Goal: Complete application form

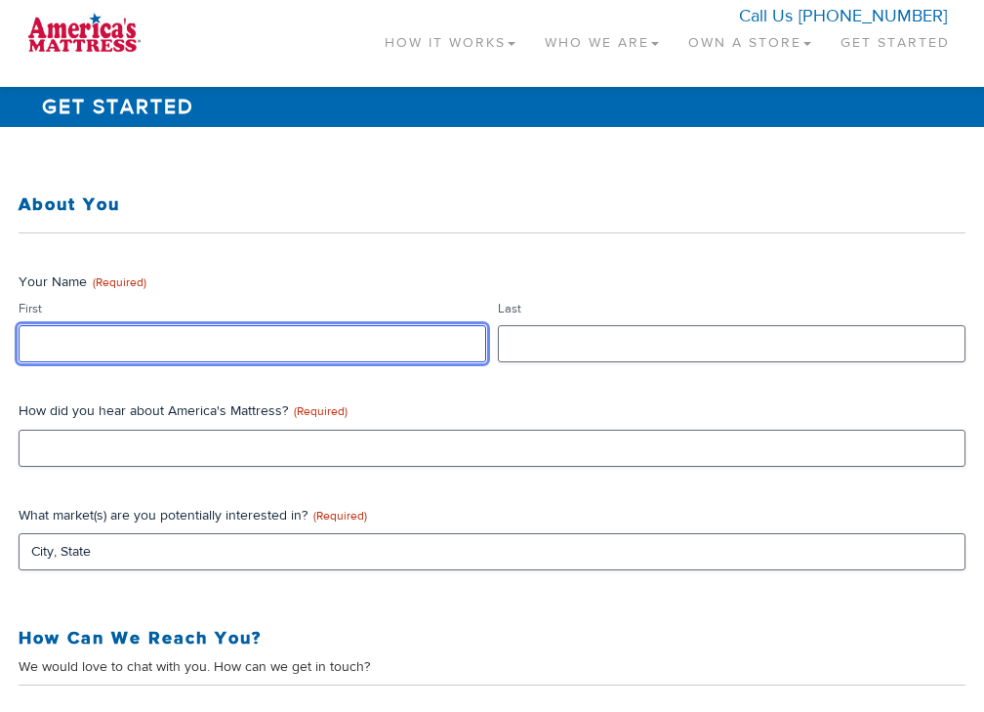
type input "data"
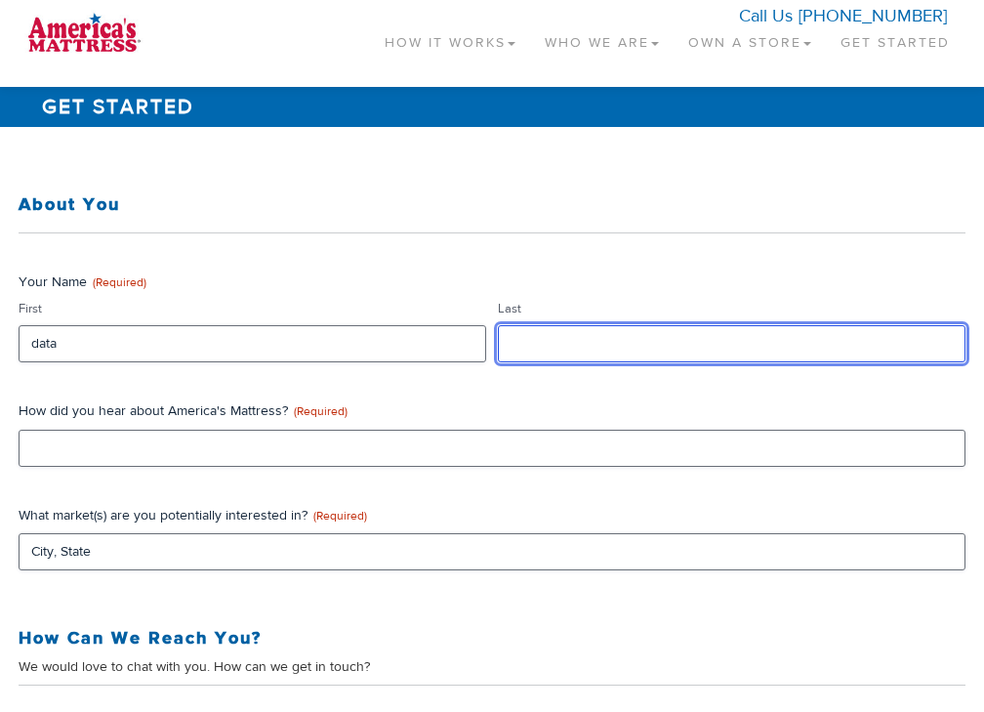
type input "data"
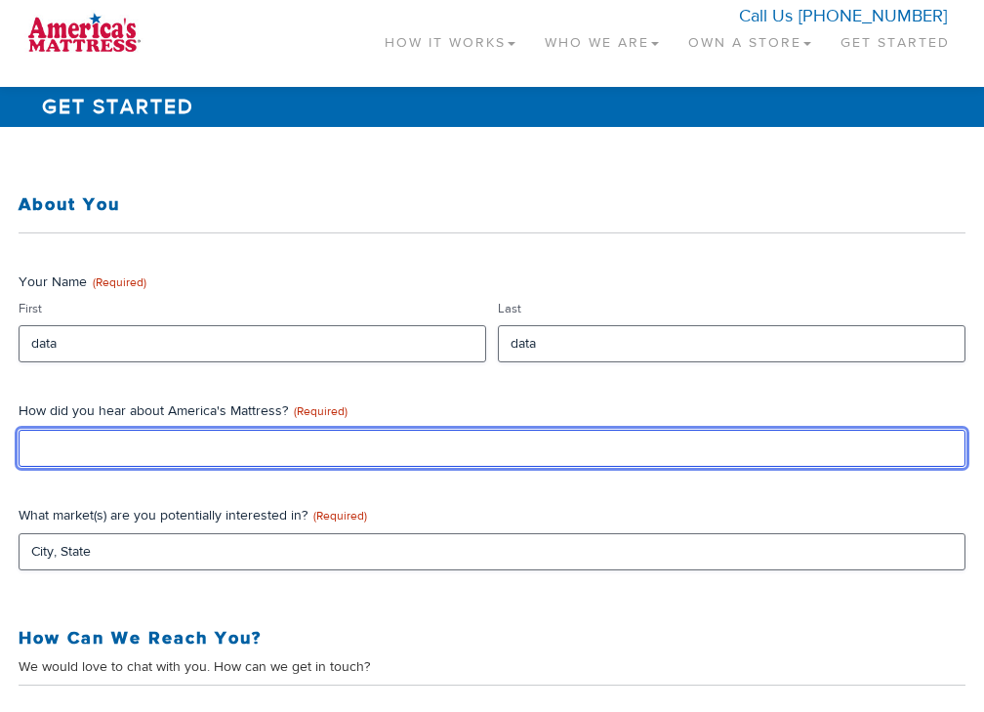
type input "data"
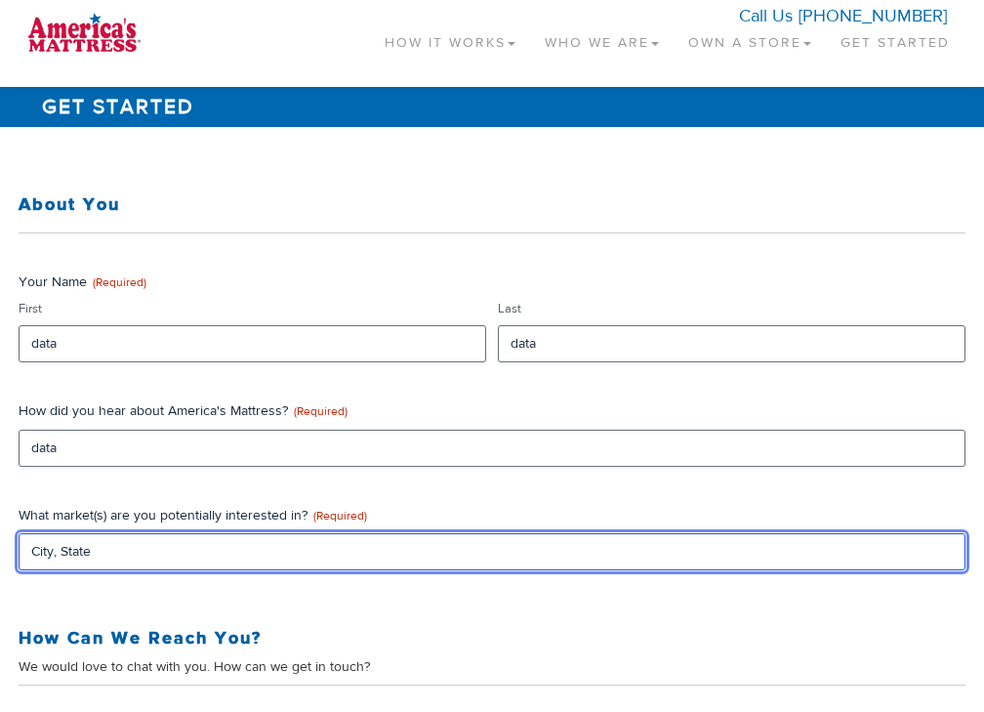
type input "CA"
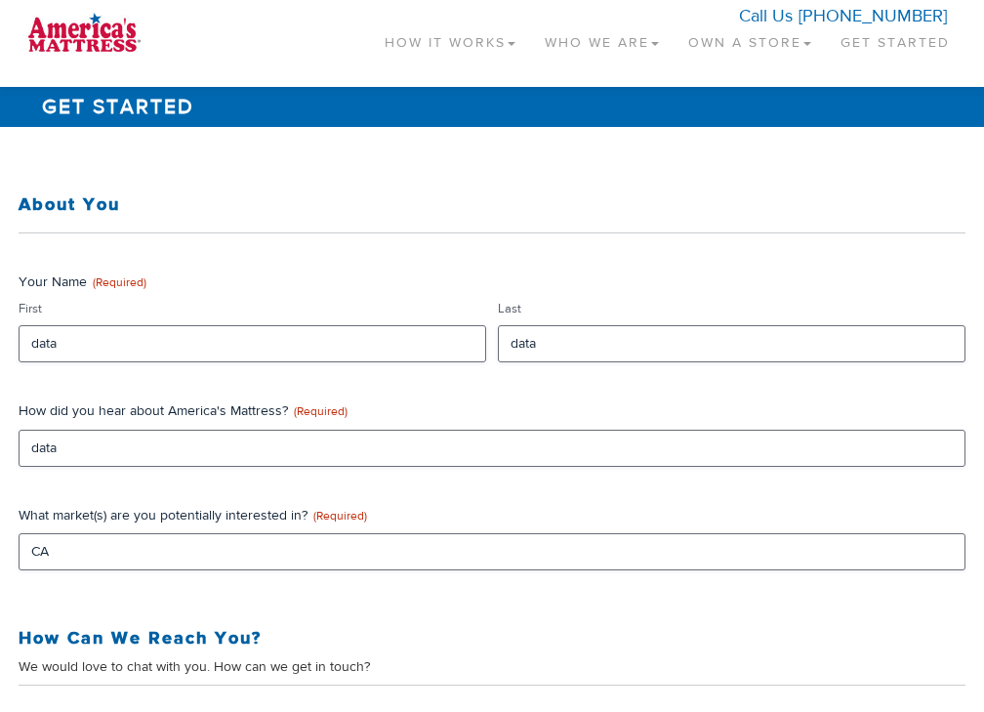
type input "data"
type textarea "data"
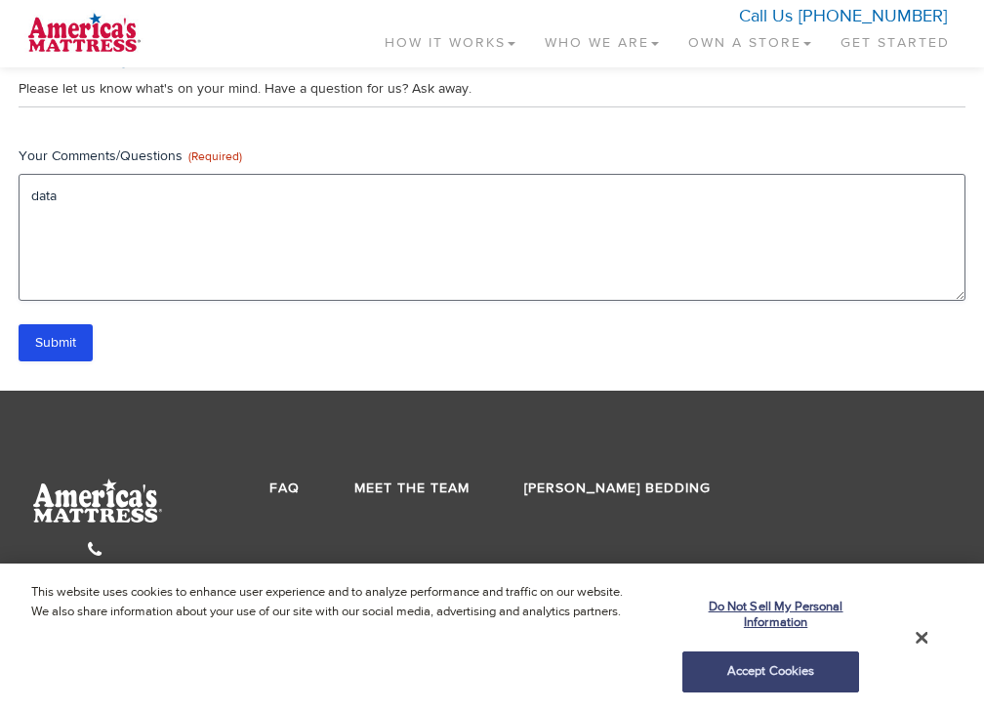
scroll to position [929, 0]
